Goal: Task Accomplishment & Management: Manage account settings

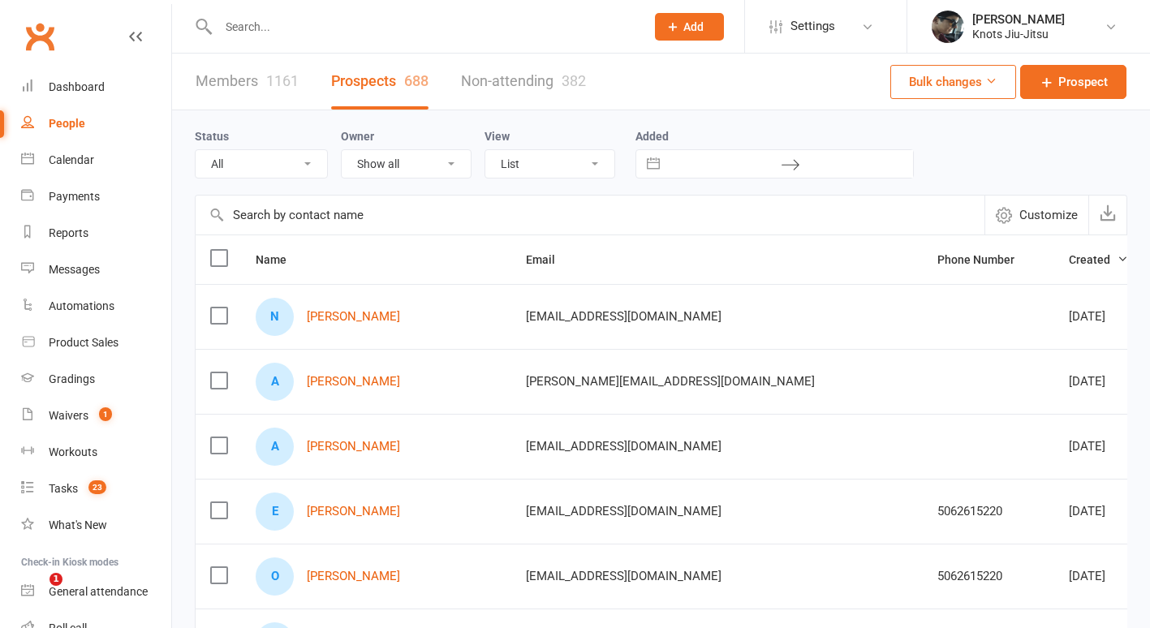
select select "100"
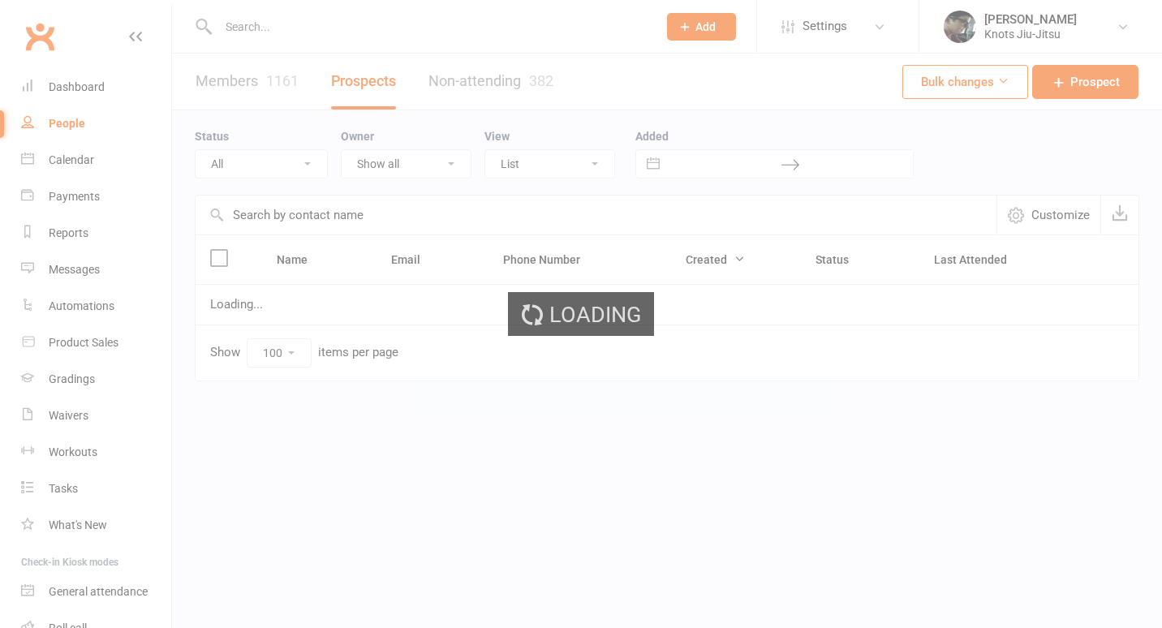
select select "100"
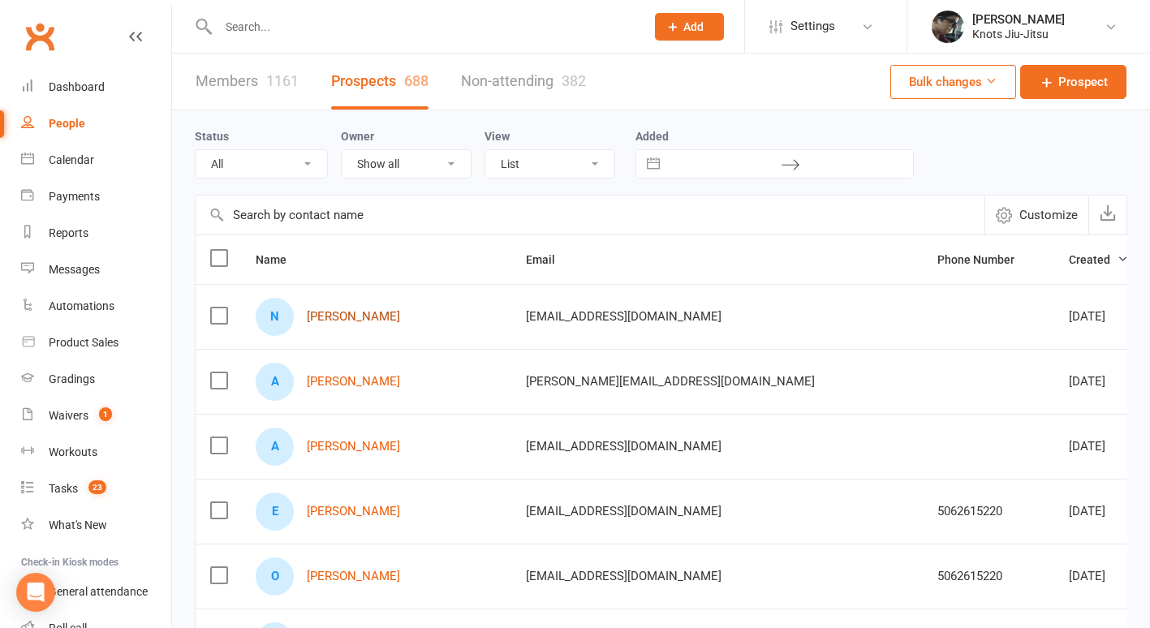
click at [363, 318] on link "[PERSON_NAME]" at bounding box center [353, 317] width 93 height 14
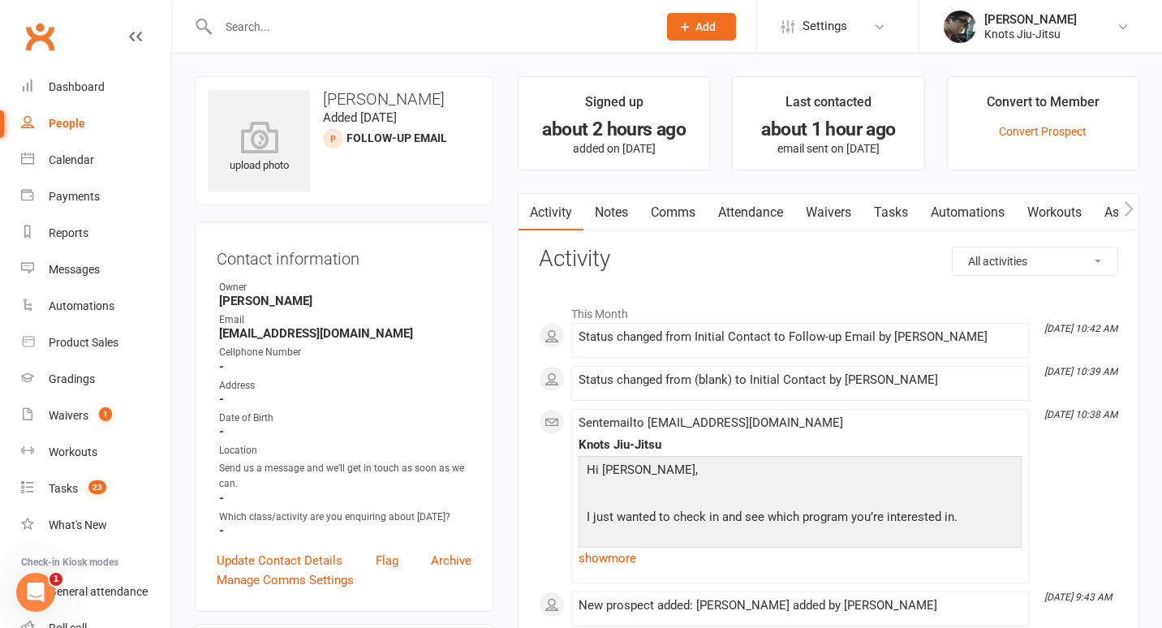
select select "100"
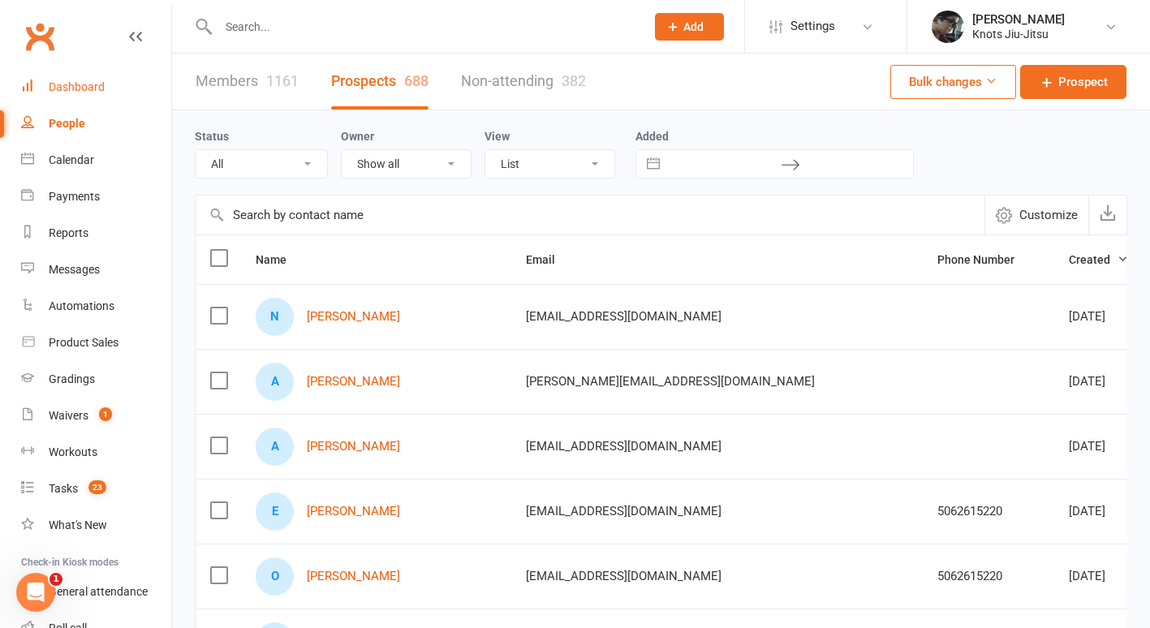
click at [80, 84] on div "Dashboard" at bounding box center [77, 86] width 56 height 13
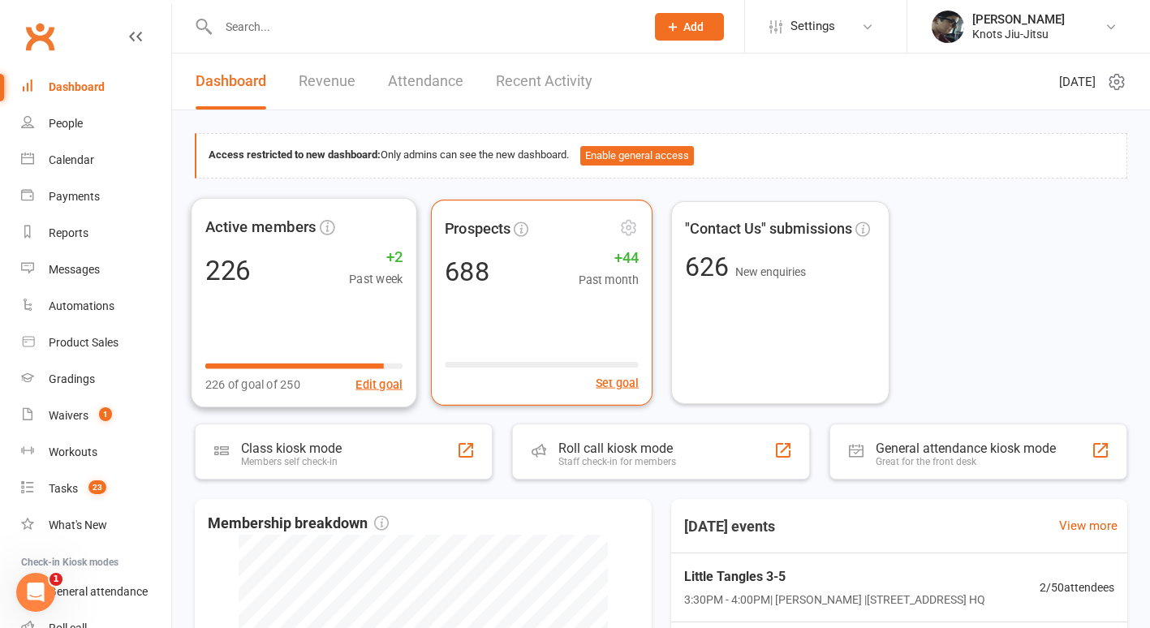
click at [557, 267] on div "688 +44 Past month" at bounding box center [542, 271] width 194 height 36
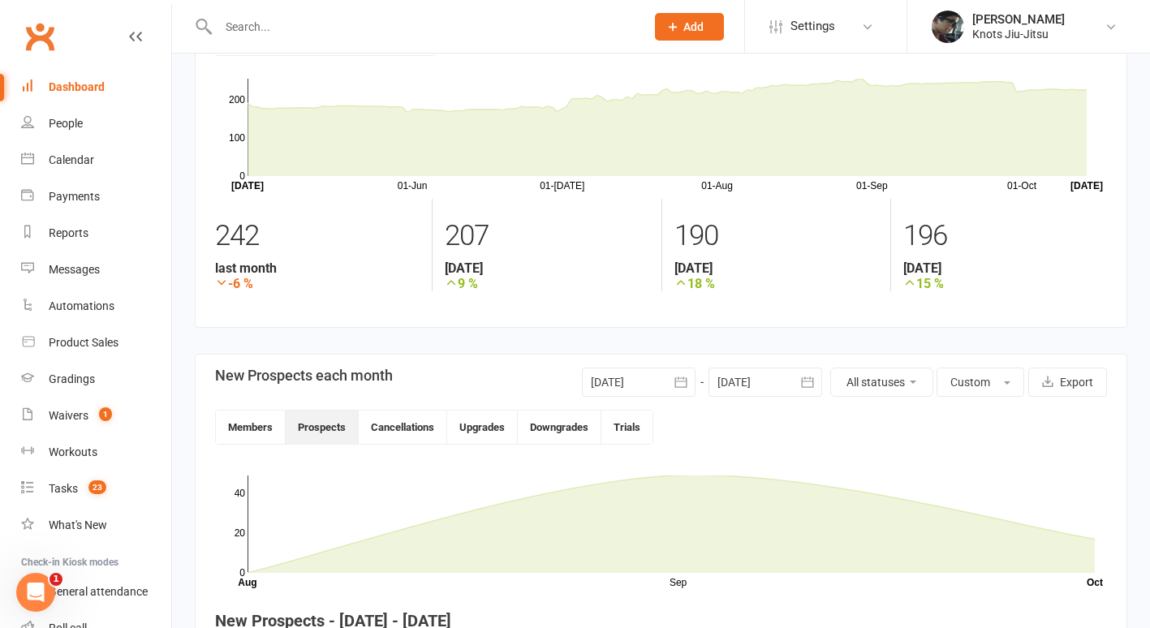
scroll to position [88, 0]
